Goal: Book appointment/travel/reservation

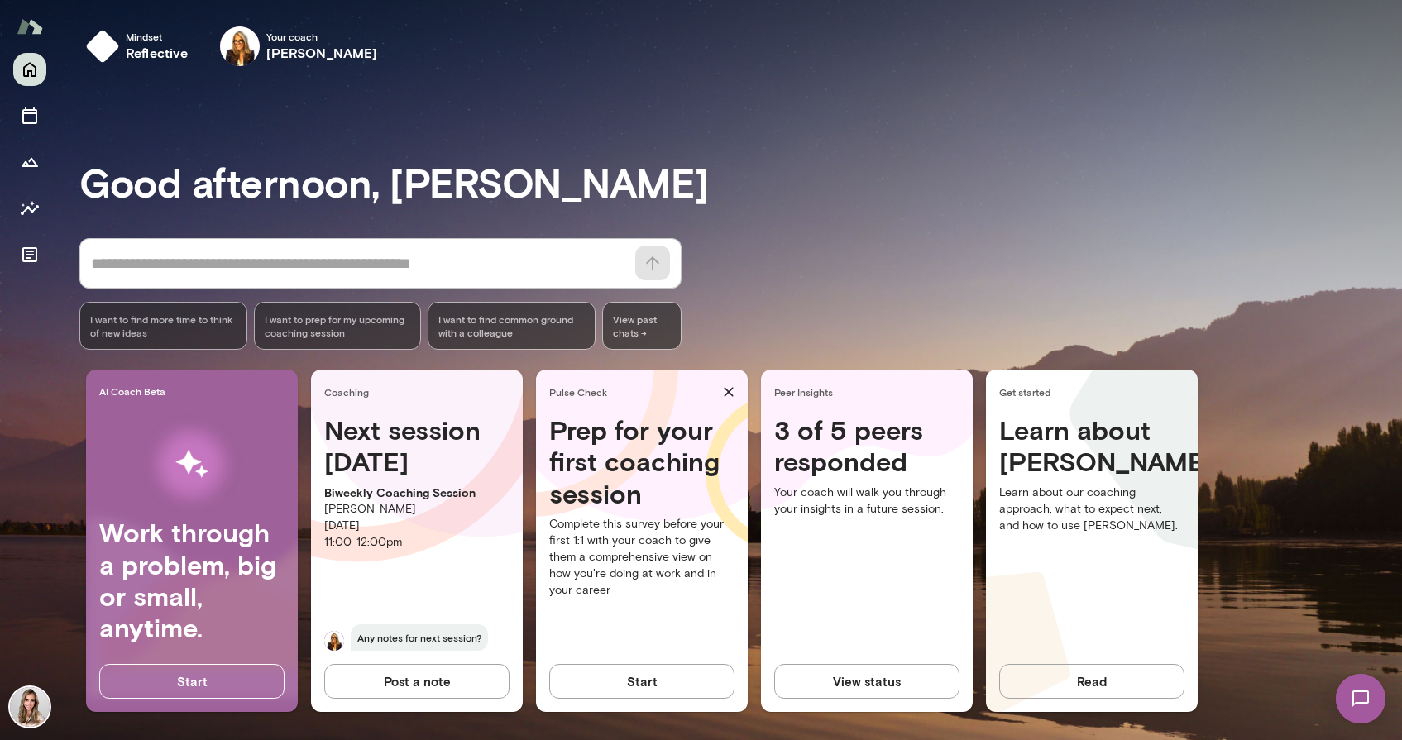
scroll to position [5, 0]
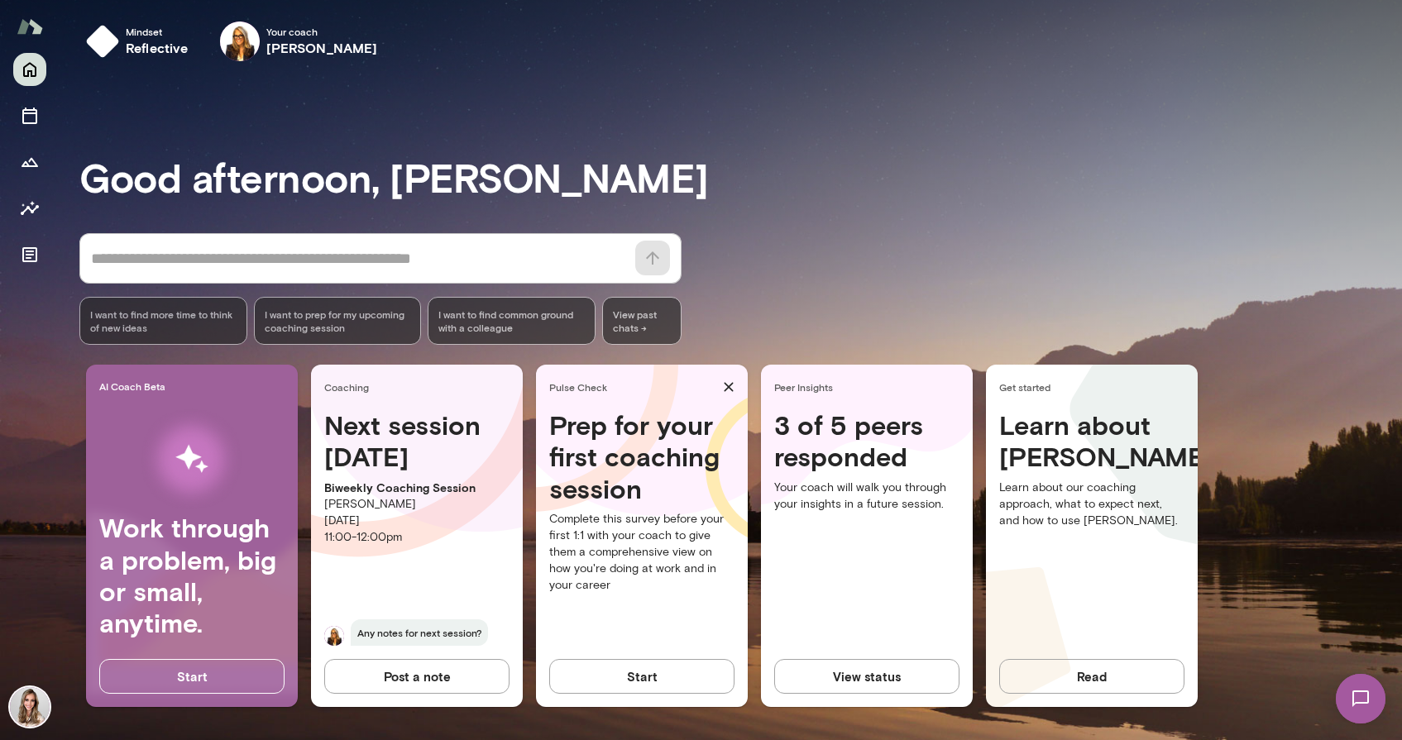
click at [407, 632] on span "Any notes for next session?" at bounding box center [419, 632] width 137 height 26
click at [365, 511] on p "[PERSON_NAME]" at bounding box center [416, 504] width 185 height 17
click at [358, 366] on div "Coaching" at bounding box center [417, 387] width 212 height 45
click at [26, 111] on icon "Sessions" at bounding box center [30, 116] width 20 height 20
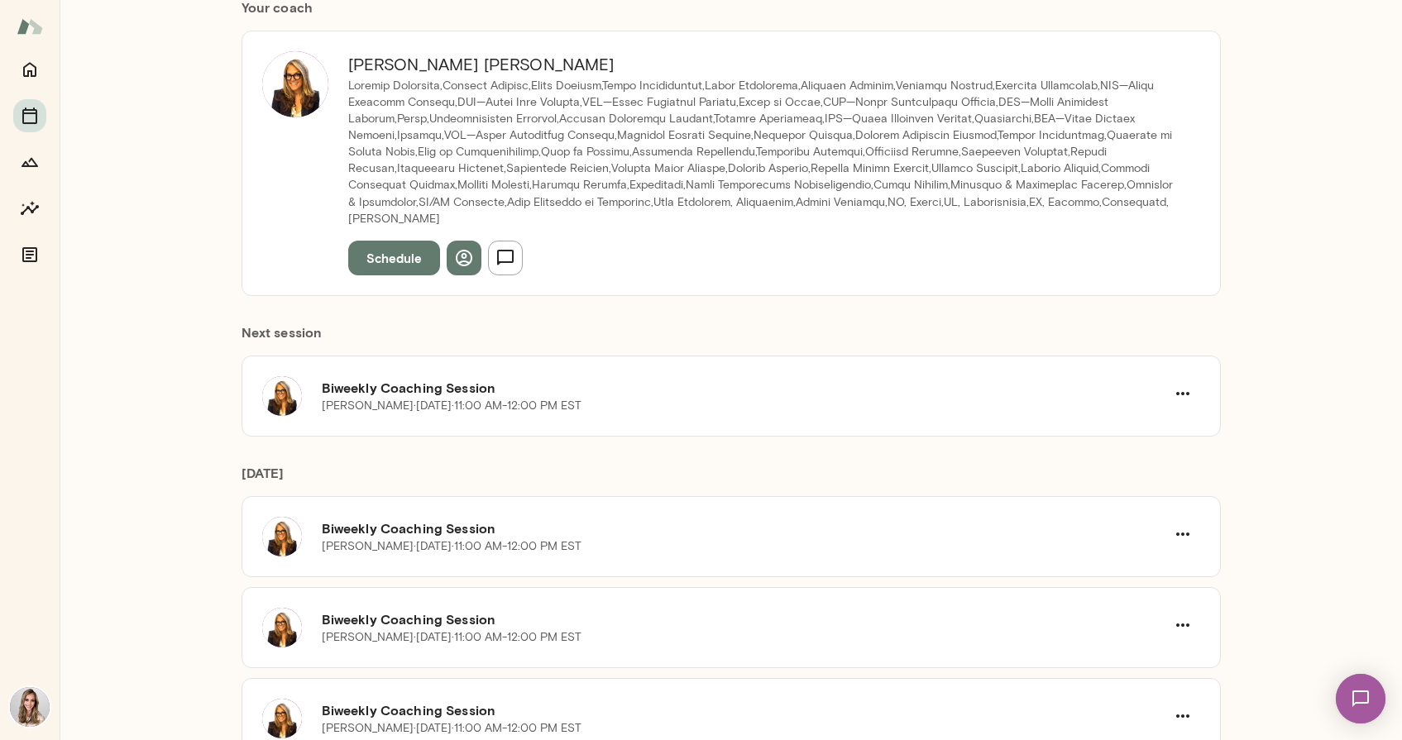
scroll to position [193, 0]
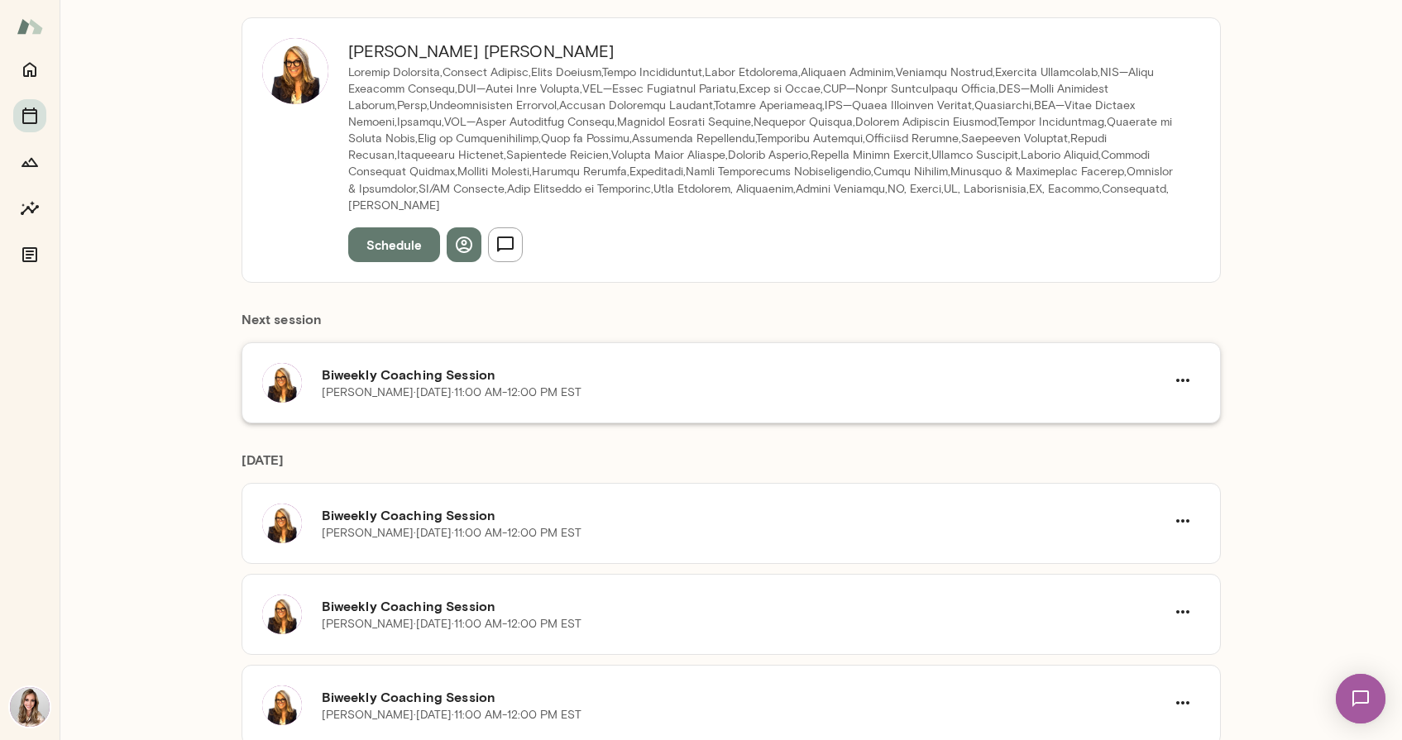
click at [498, 365] on h6 "Biweekly Coaching Session" at bounding box center [743, 375] width 843 height 20
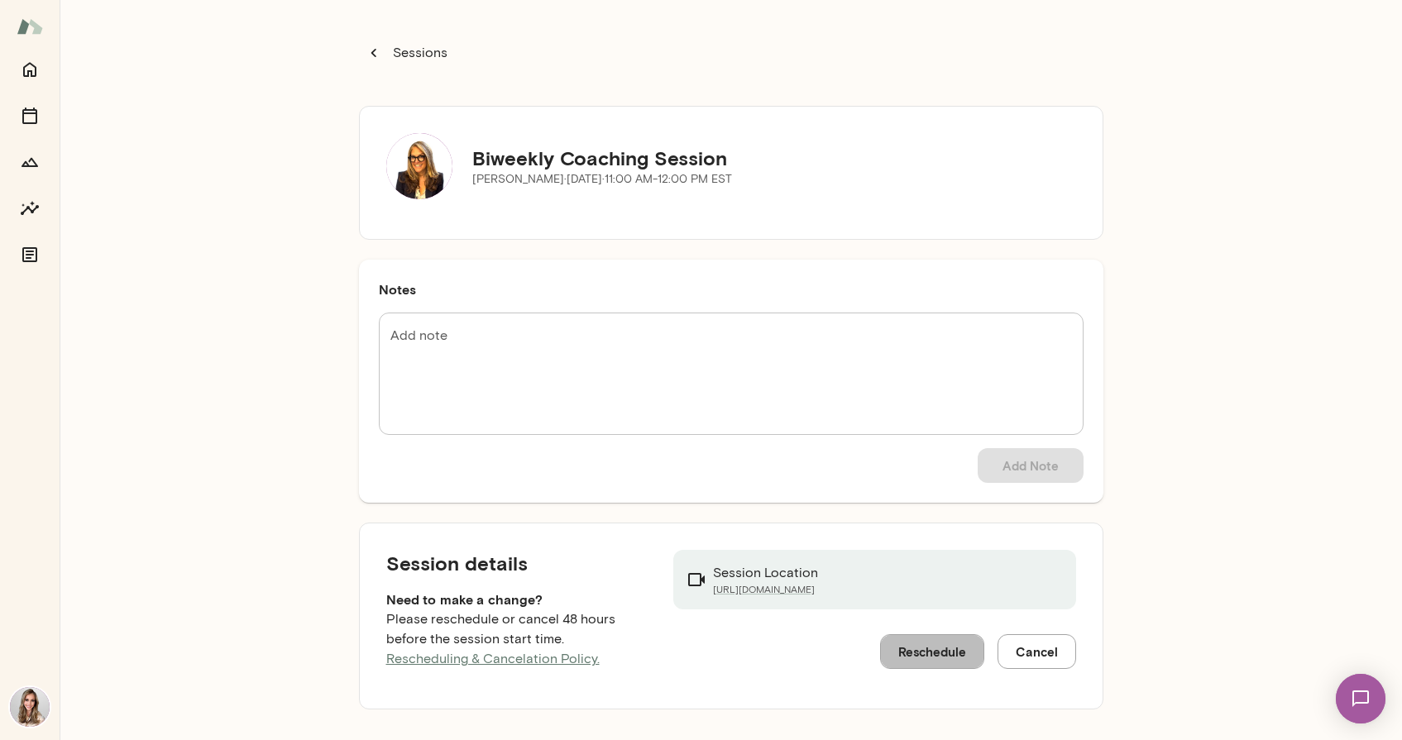
click at [936, 657] on button "Reschedule" at bounding box center [932, 651] width 104 height 35
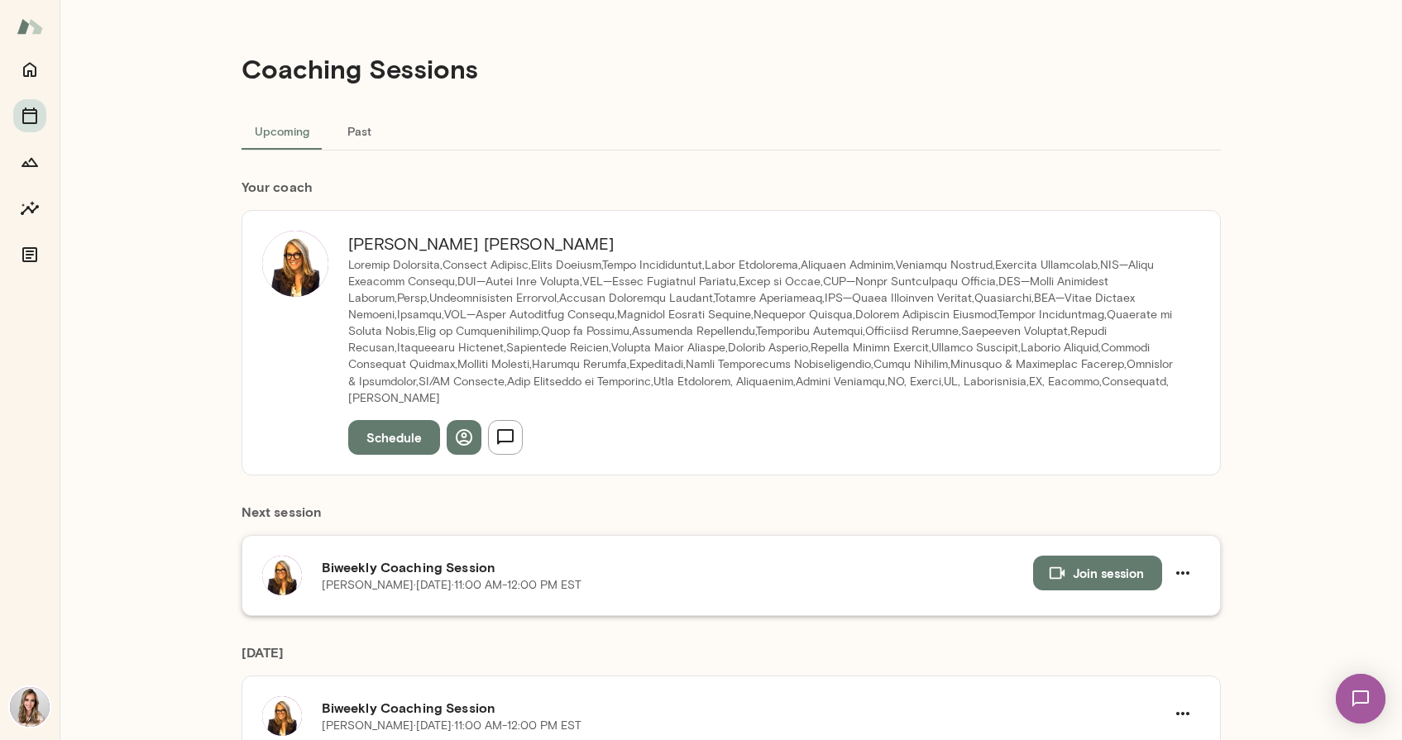
scroll to position [31, 0]
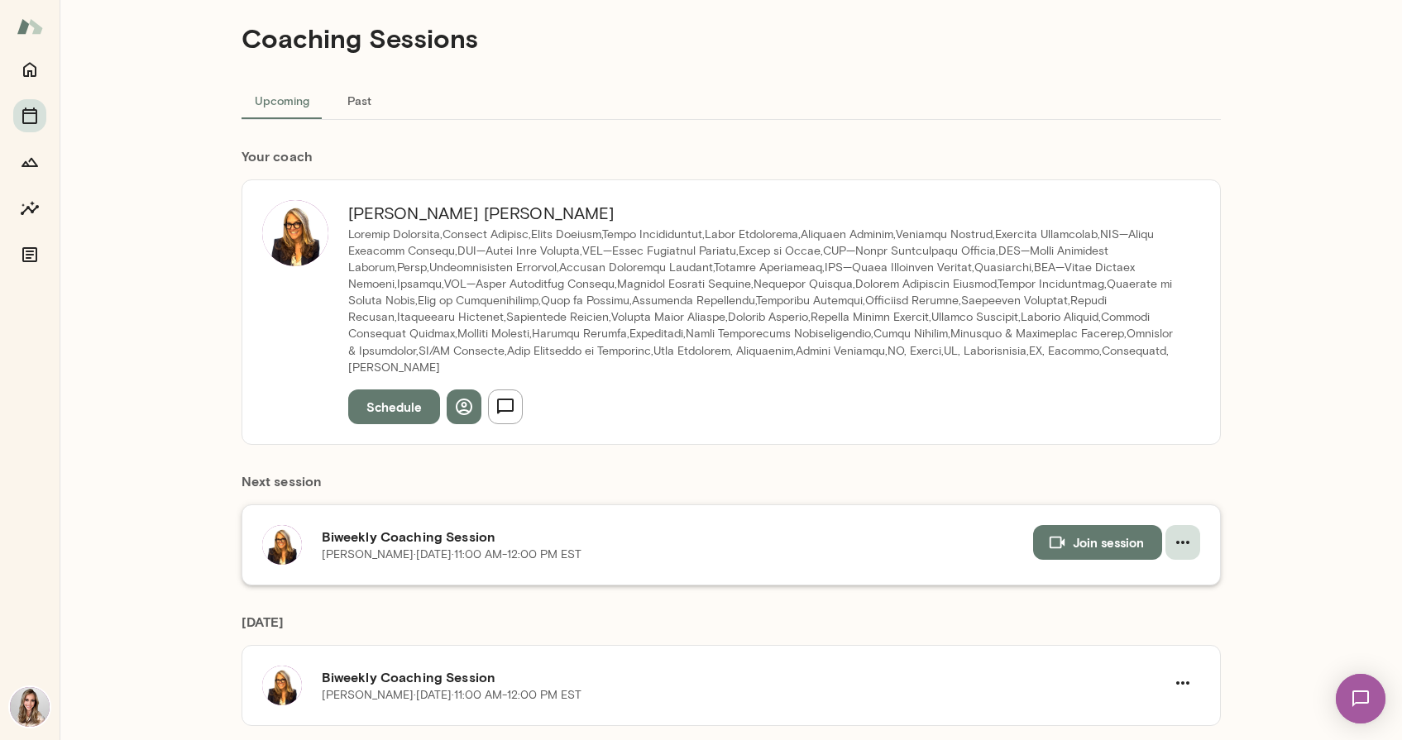
click at [1185, 533] on icon "button" at bounding box center [1183, 543] width 20 height 20
click at [1159, 568] on span "Reschedule" at bounding box center [1152, 565] width 71 height 20
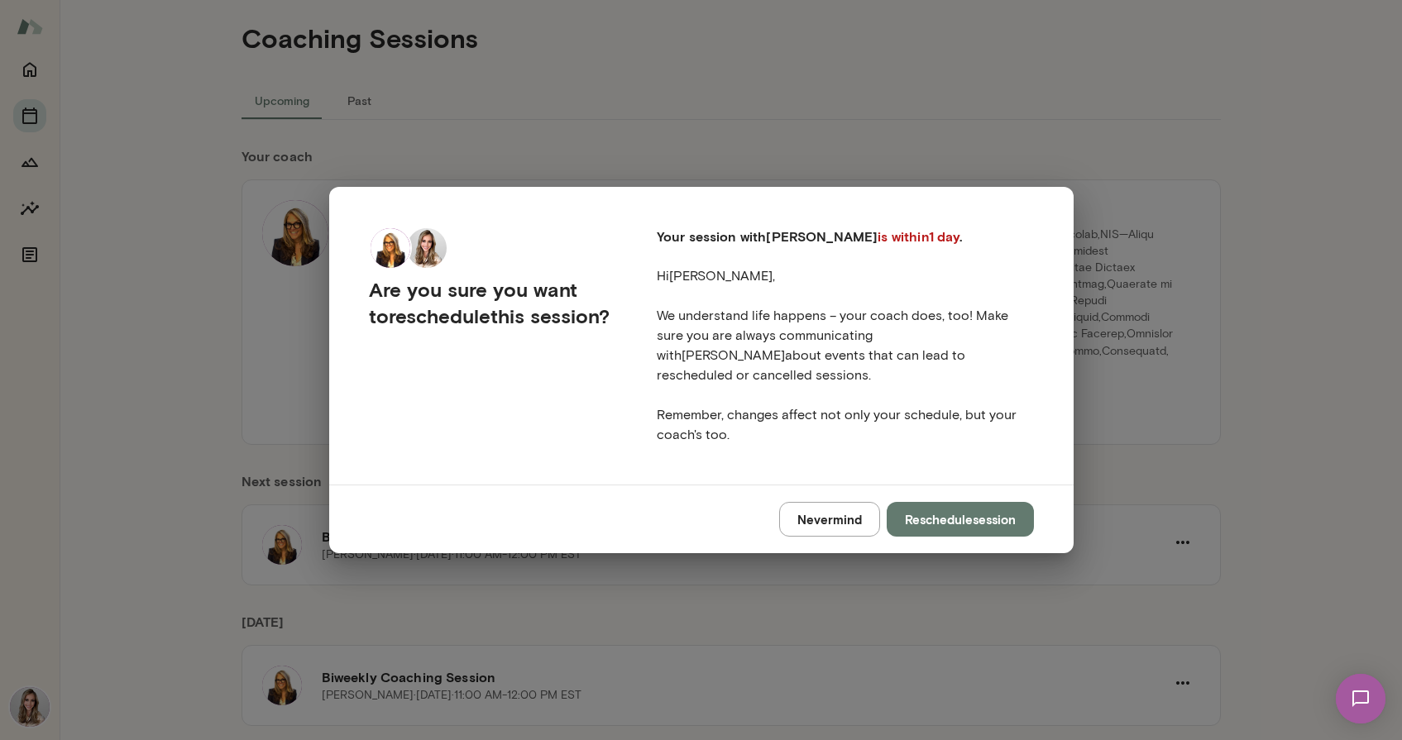
click at [971, 509] on button "Reschedule session" at bounding box center [959, 519] width 147 height 35
